Goal: Register for event/course

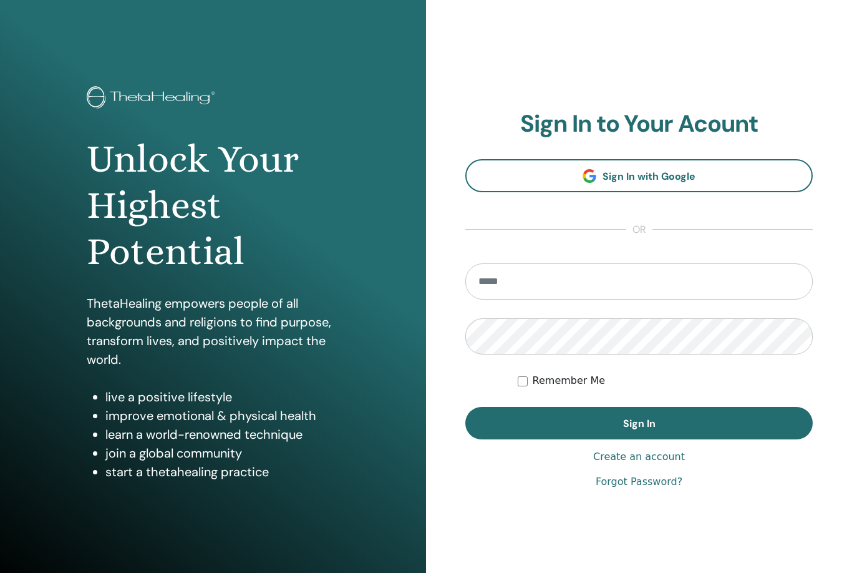
click at [512, 283] on input "email" at bounding box center [638, 281] width 347 height 36
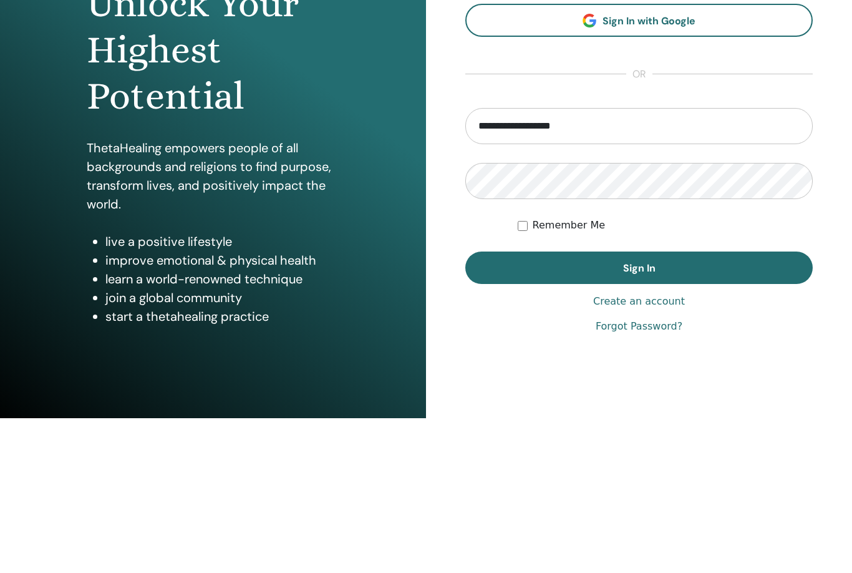
type input "**********"
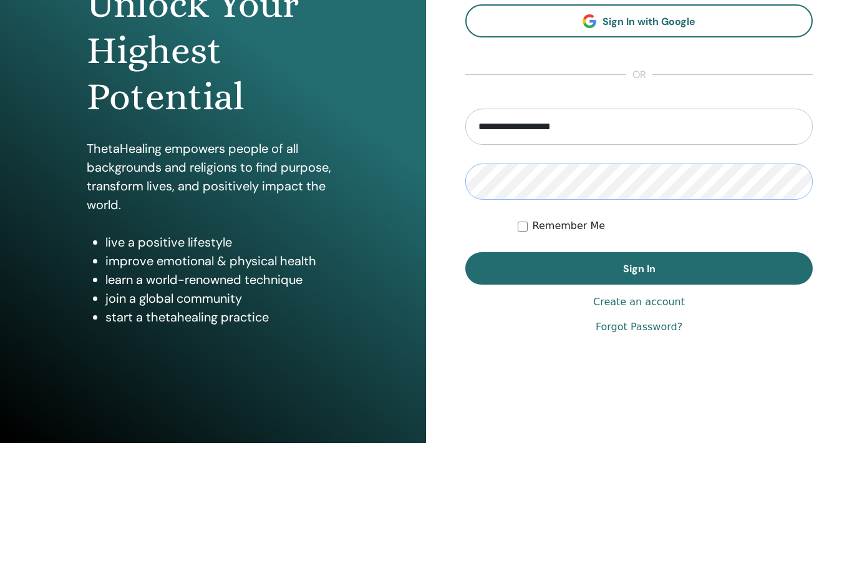
scroll to position [26, 0]
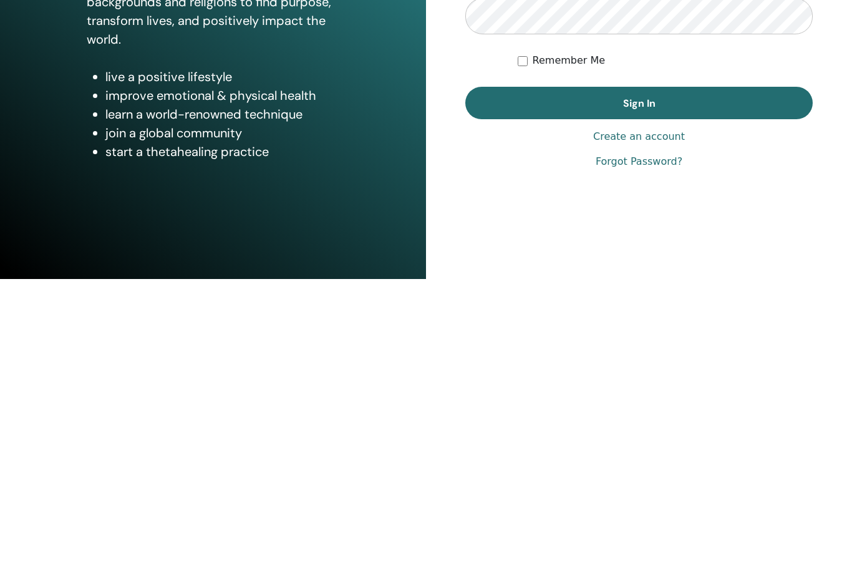
click at [721, 381] on button "Sign In" at bounding box center [638, 397] width 347 height 32
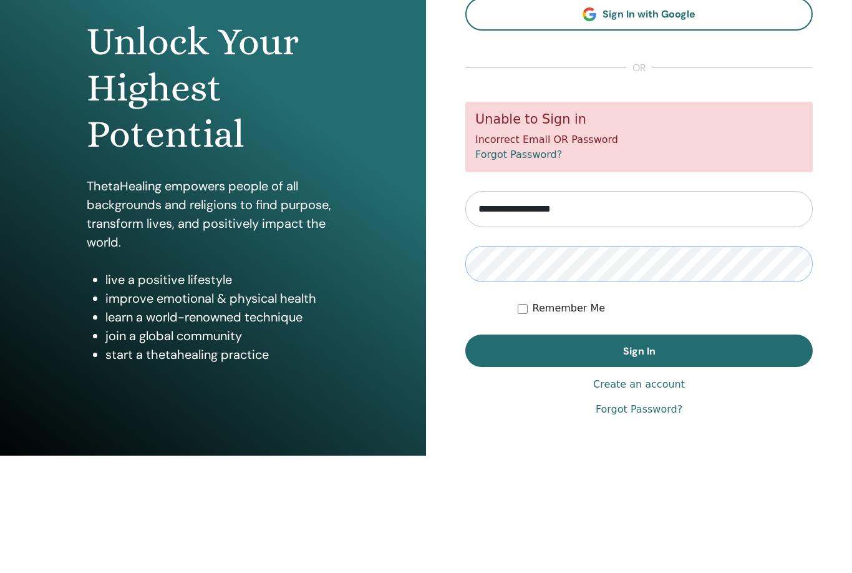
scroll to position [26, 0]
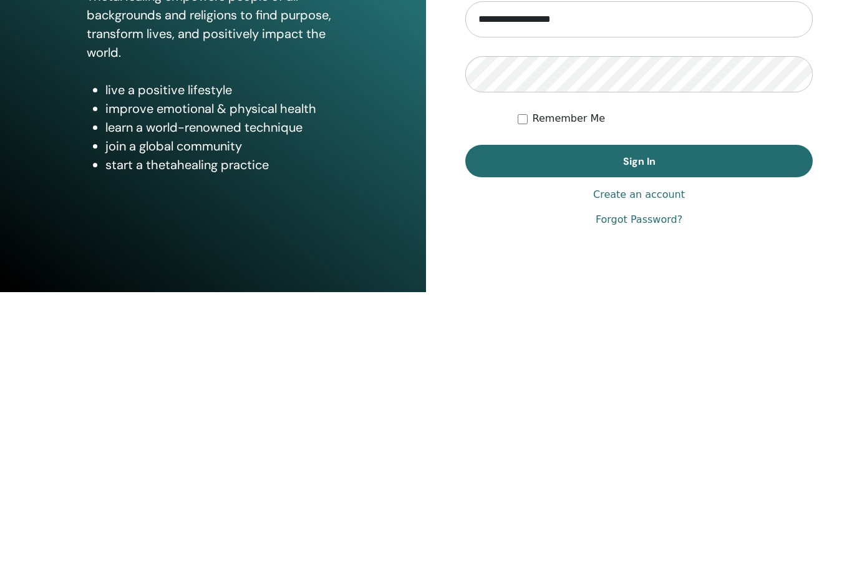
click at [716, 425] on button "Sign In" at bounding box center [638, 441] width 347 height 32
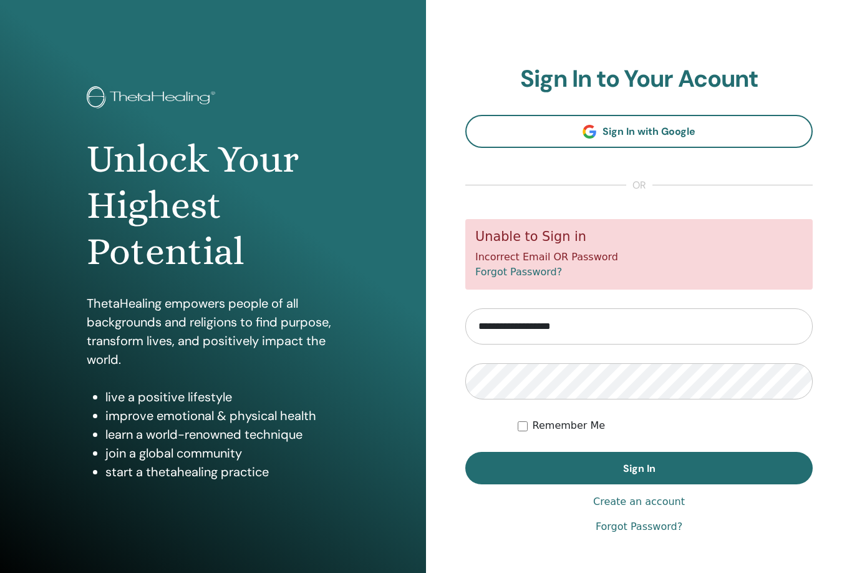
click at [663, 531] on link "Forgot Password?" at bounding box center [639, 526] width 87 height 15
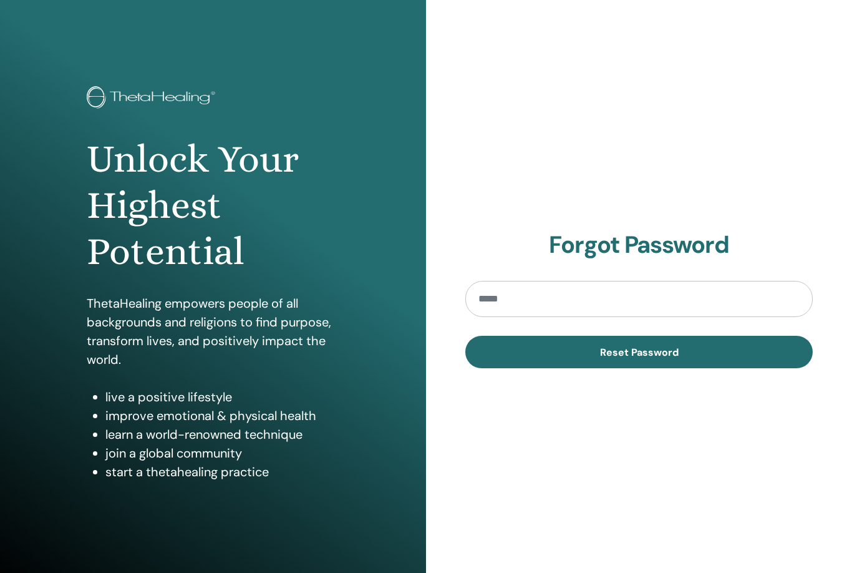
click at [659, 296] on input "email" at bounding box center [638, 299] width 347 height 36
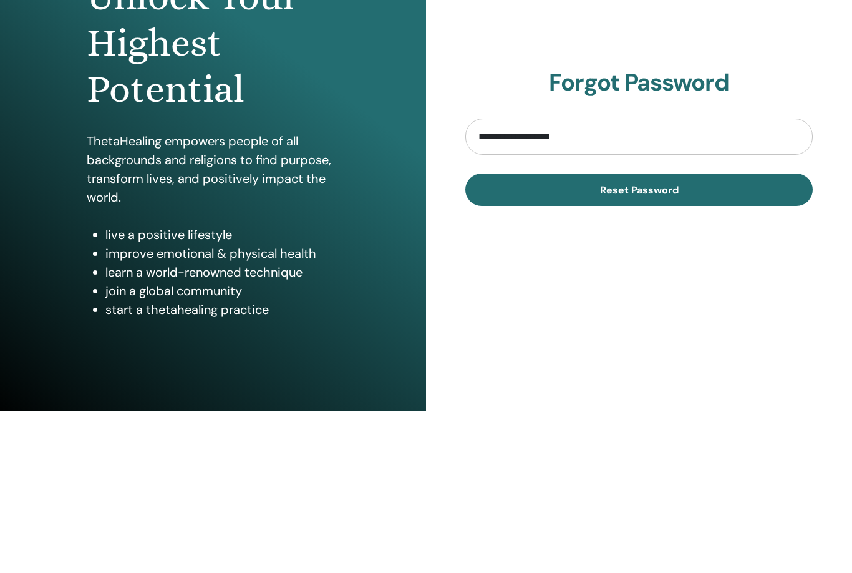
type input "**********"
click at [662, 346] on span "Reset Password" at bounding box center [639, 352] width 79 height 13
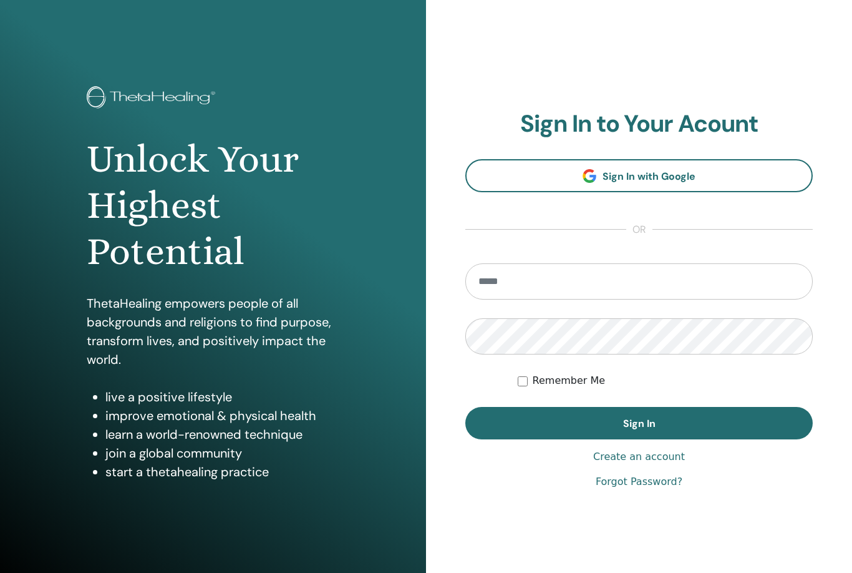
click at [659, 274] on input "email" at bounding box center [638, 281] width 347 height 36
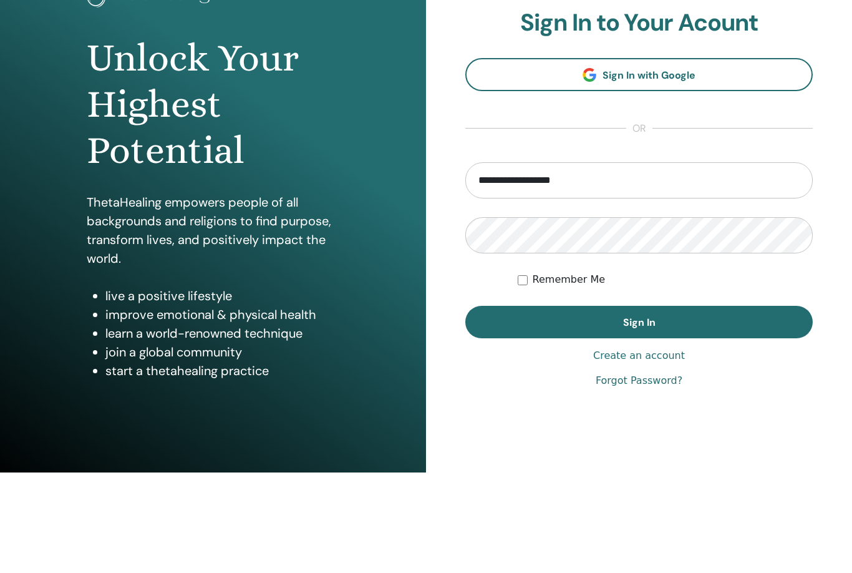
type input "**********"
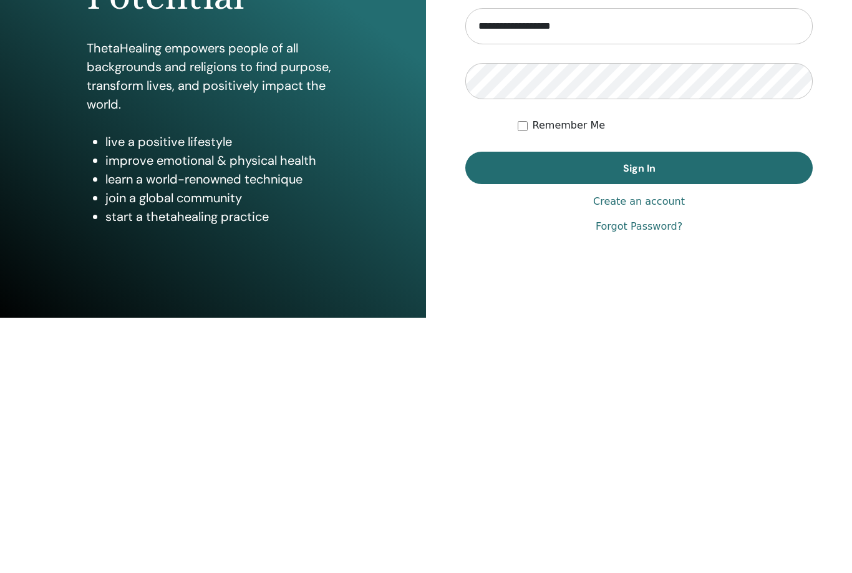
click at [687, 407] on button "Sign In" at bounding box center [638, 423] width 347 height 32
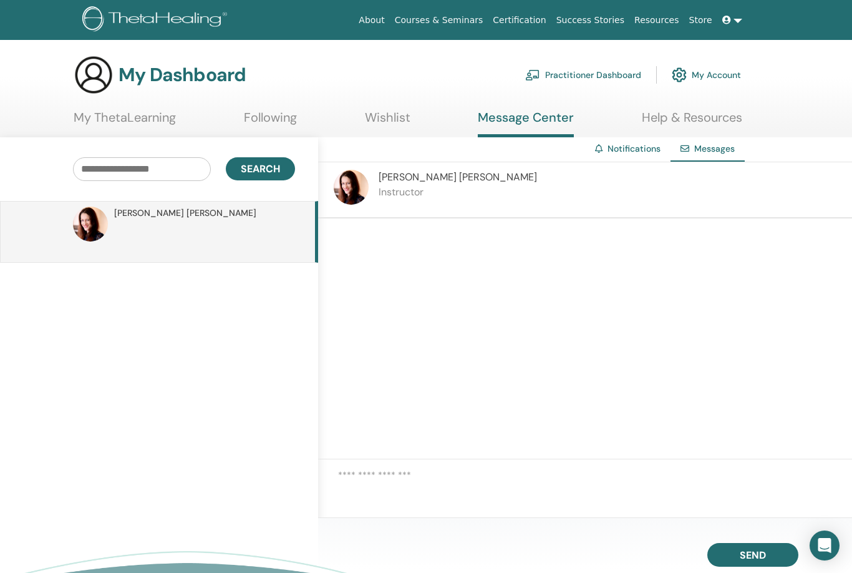
click at [740, 22] on link at bounding box center [732, 20] width 30 height 23
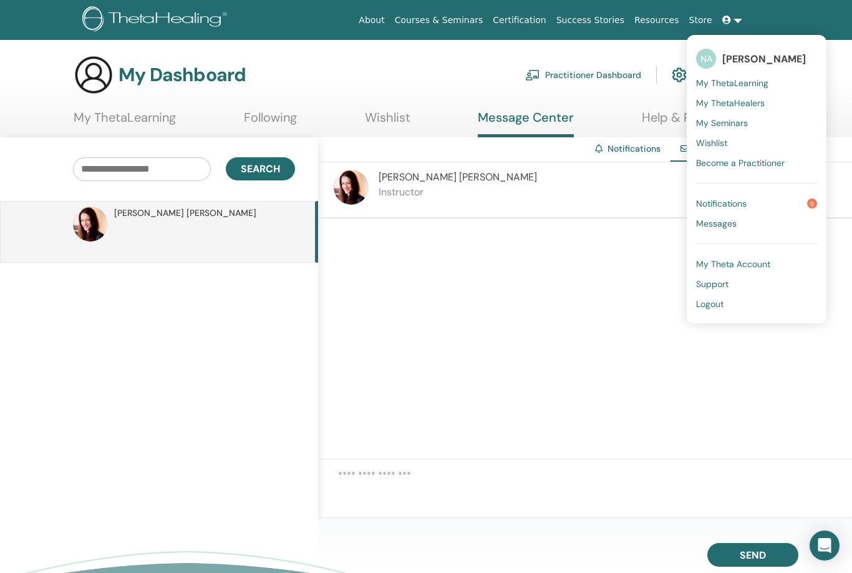
click at [746, 387] on div at bounding box center [585, 338] width 534 height 241
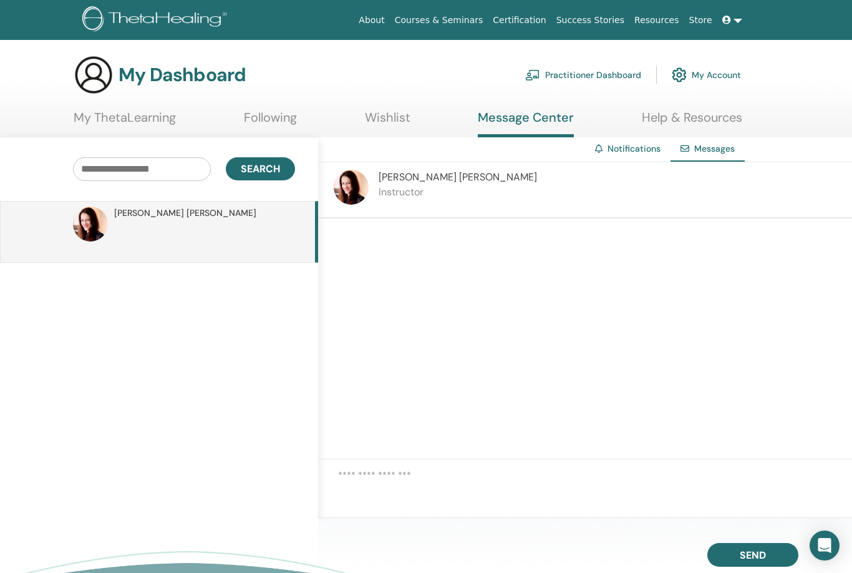
click at [397, 186] on p "Instructor" at bounding box center [458, 192] width 158 height 15
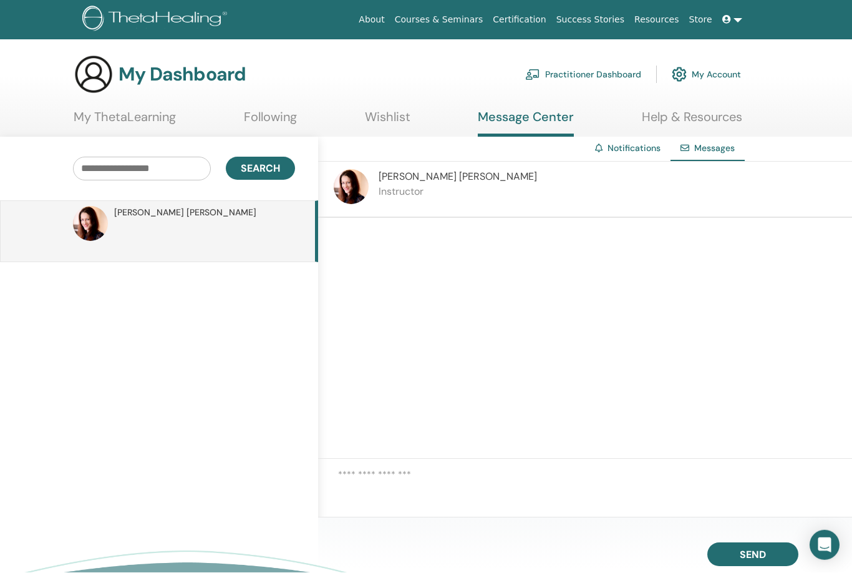
scroll to position [17, 0]
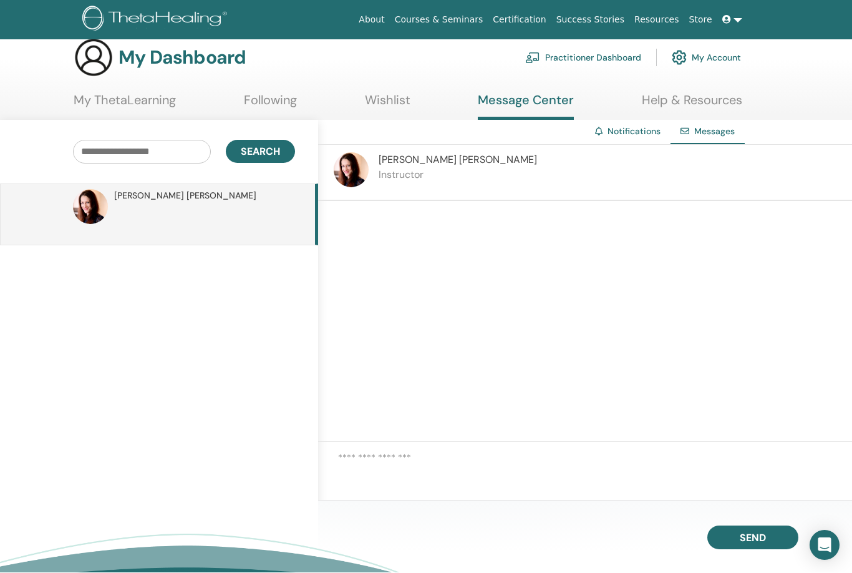
click at [109, 100] on link "My ThetaLearning" at bounding box center [125, 105] width 102 height 24
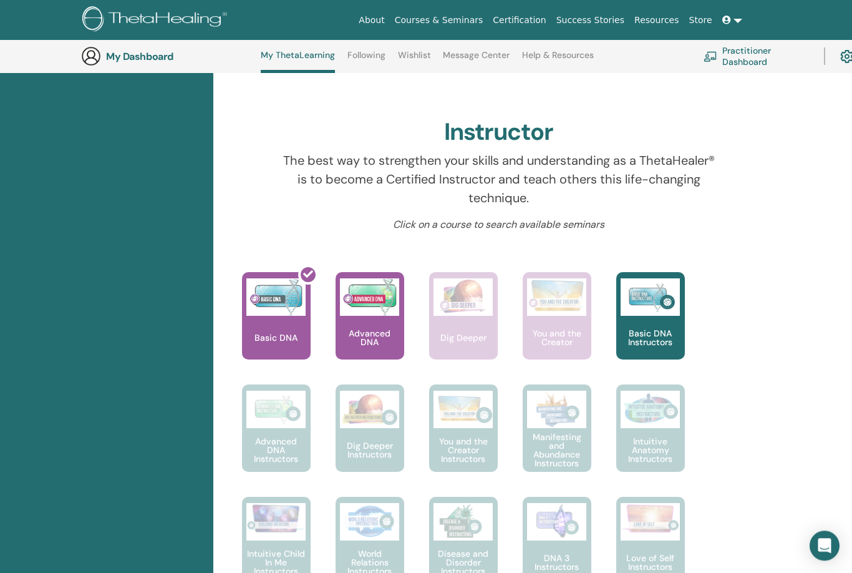
scroll to position [335, 0]
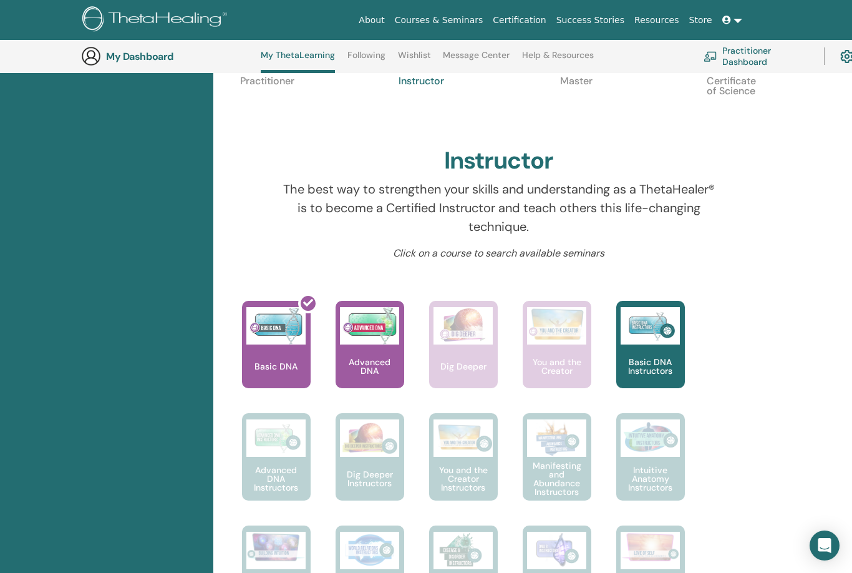
click at [367, 358] on p "Advanced DNA" at bounding box center [370, 365] width 69 height 17
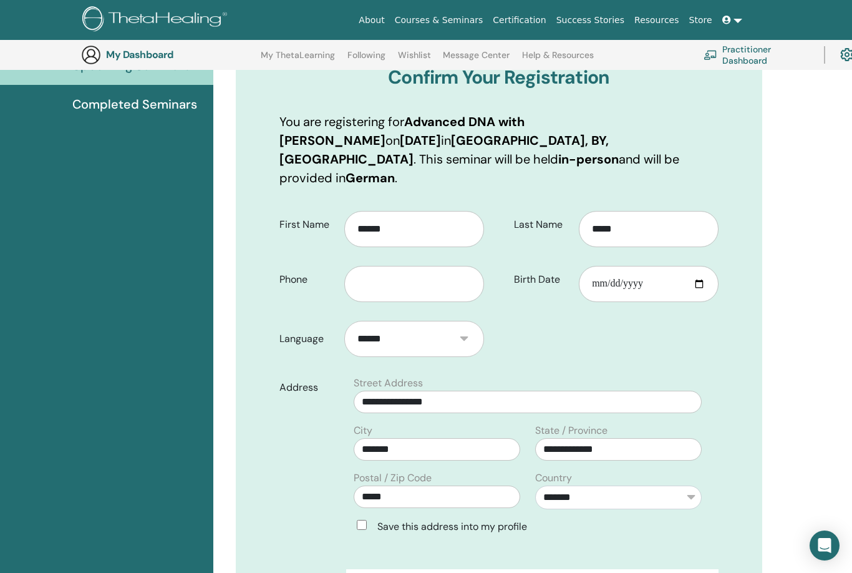
scroll to position [156, 0]
click at [409, 271] on input "text" at bounding box center [414, 284] width 140 height 36
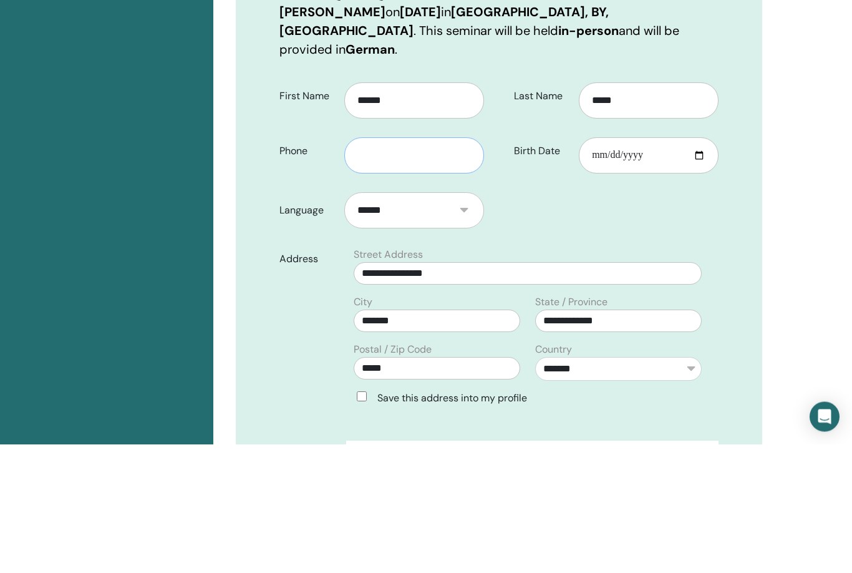
type input "*"
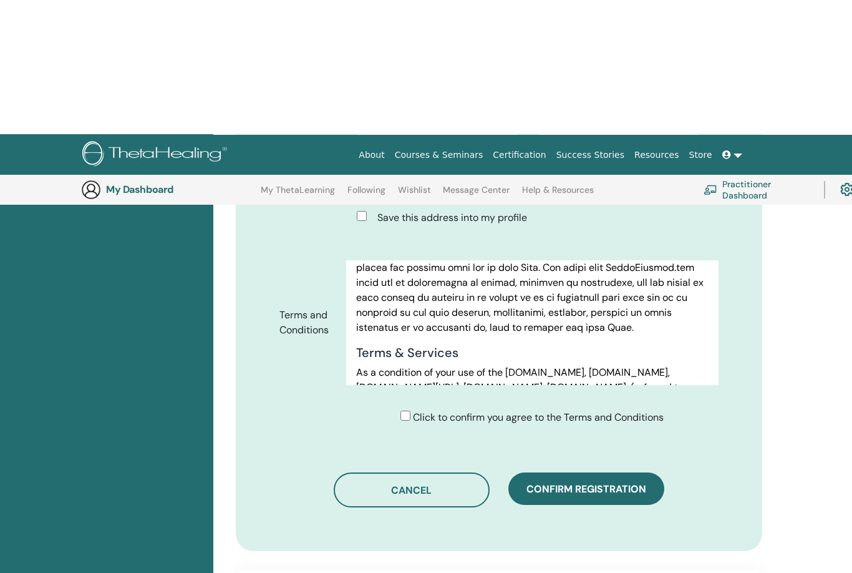
scroll to position [0, 0]
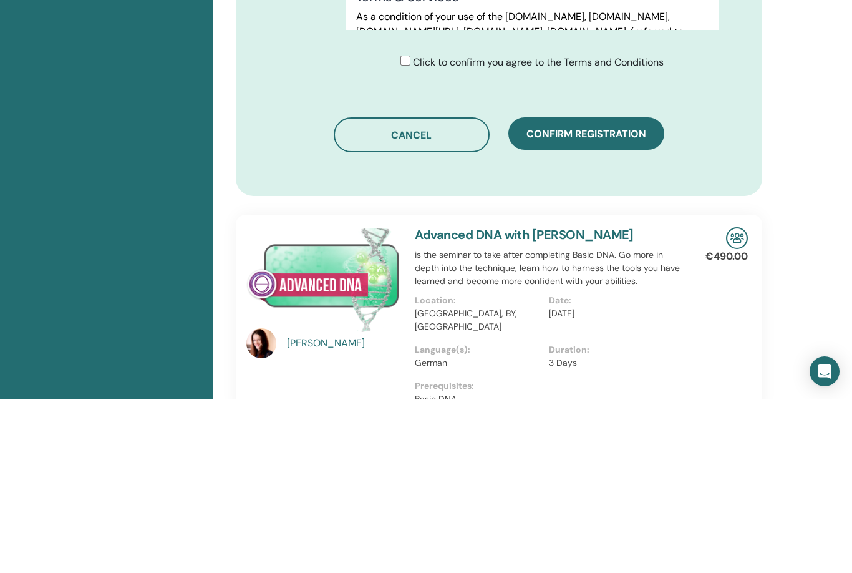
click at [631, 301] on span "Confirm registration" at bounding box center [587, 307] width 120 height 13
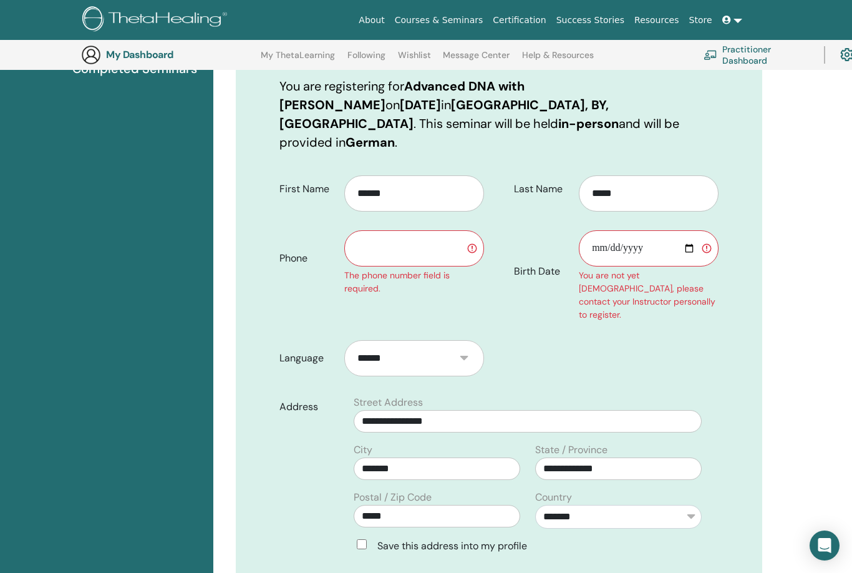
scroll to position [190, 0]
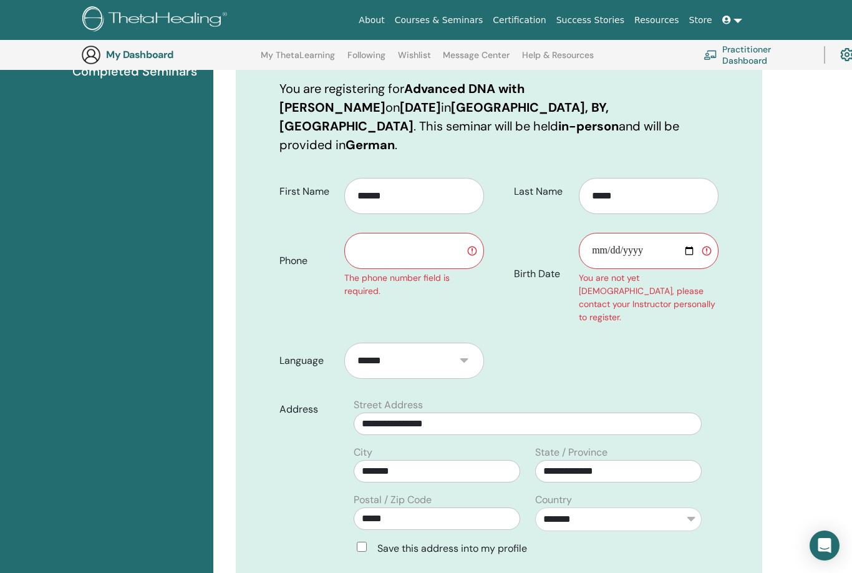
click at [428, 233] on input "text" at bounding box center [414, 251] width 140 height 36
type input "**********"
click at [646, 233] on input "Birth Date" at bounding box center [649, 251] width 140 height 36
type input "**********"
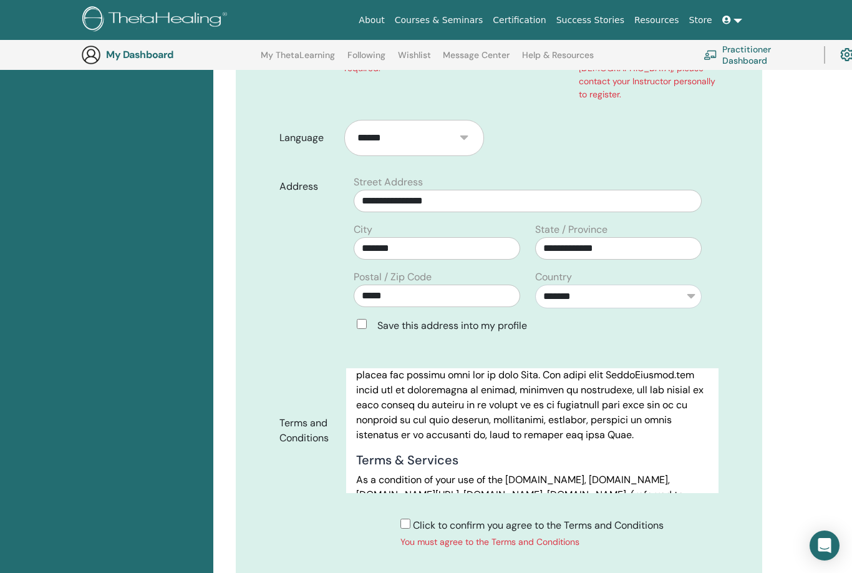
scroll to position [411, 0]
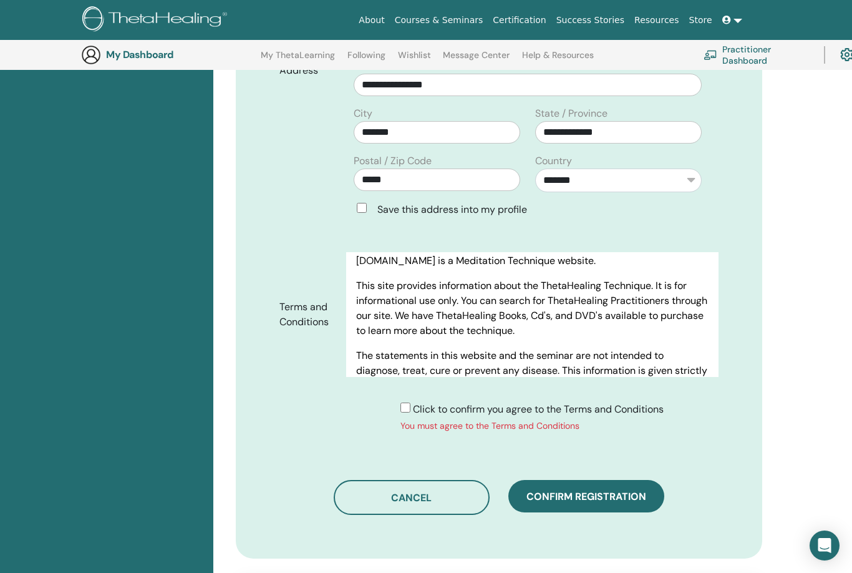
scroll to position [472, 0]
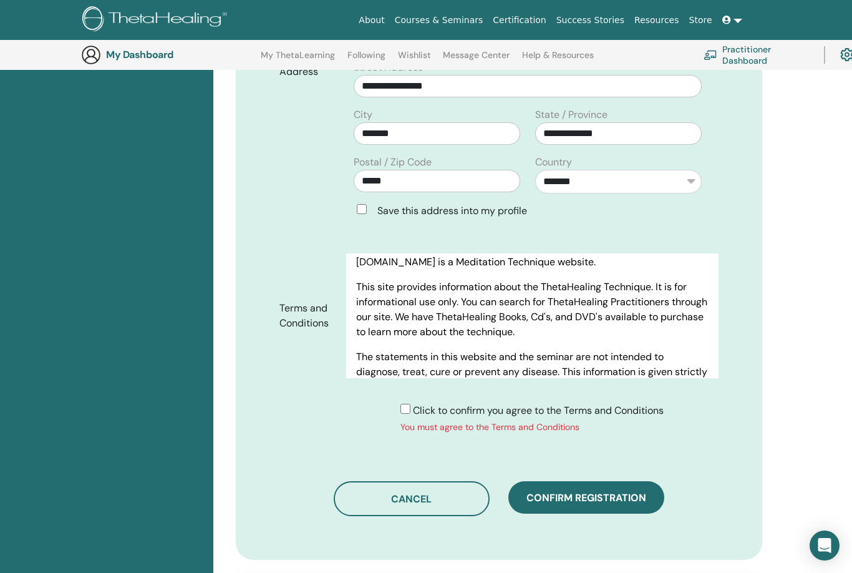
click at [566, 491] on span "Confirm registration" at bounding box center [587, 497] width 120 height 13
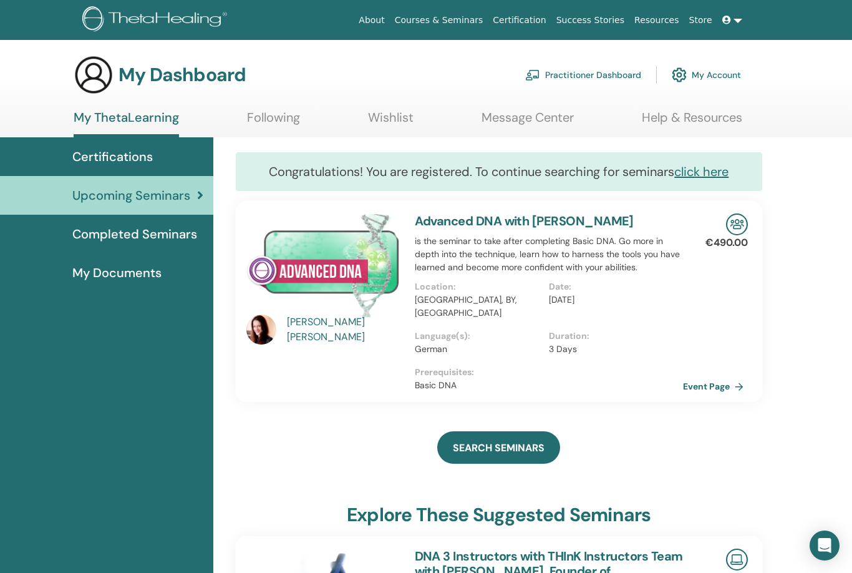
click at [735, 20] on link at bounding box center [732, 20] width 30 height 23
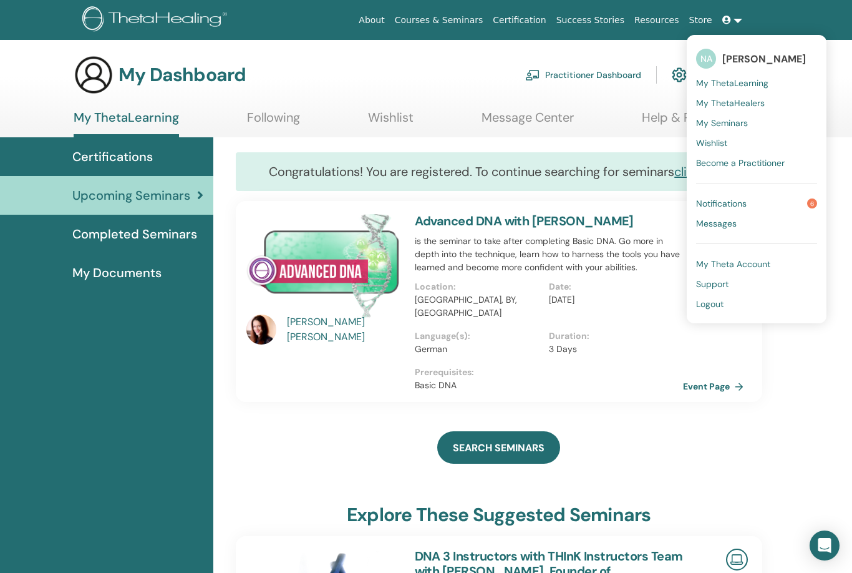
click at [771, 196] on link "Notifications 6" at bounding box center [756, 203] width 121 height 20
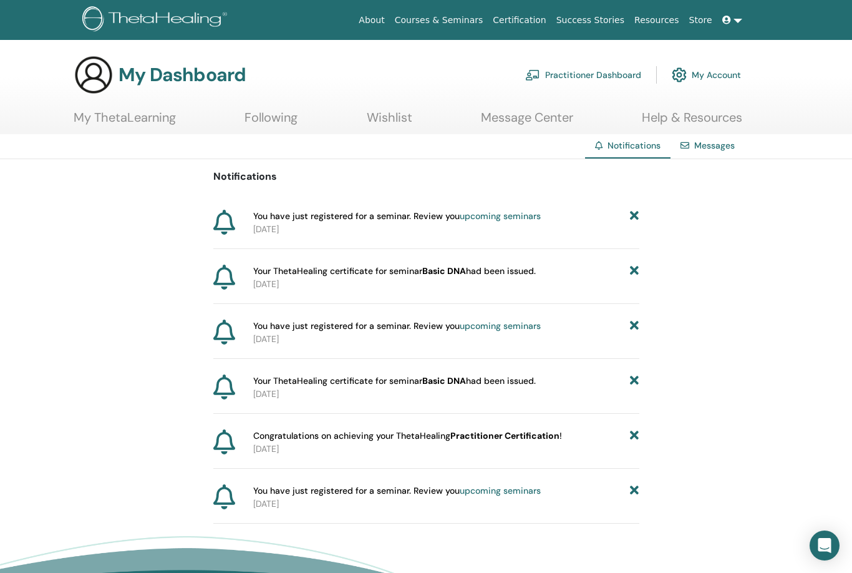
click at [724, 16] on icon at bounding box center [726, 20] width 9 height 9
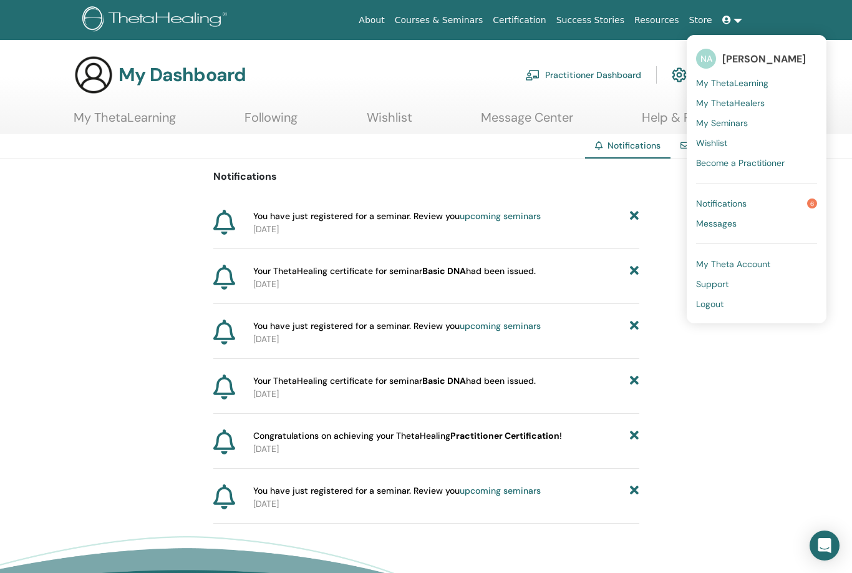
click at [712, 308] on span "Logout" at bounding box center [709, 303] width 27 height 11
